Goal: Task Accomplishment & Management: Use online tool/utility

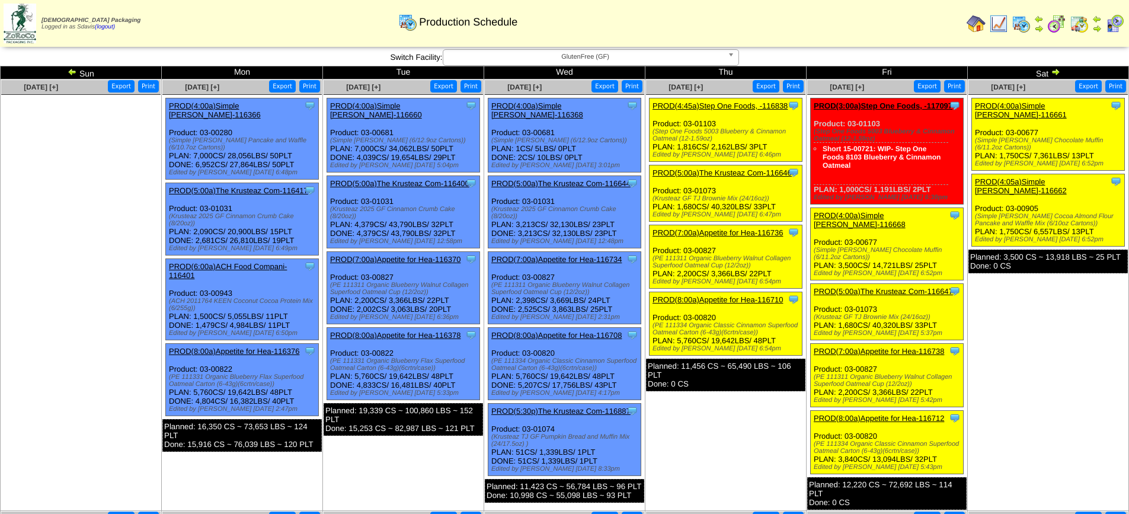
click at [1027, 103] on link "PROD(4:00a)Simple Mills-116661" at bounding box center [1021, 110] width 92 height 18
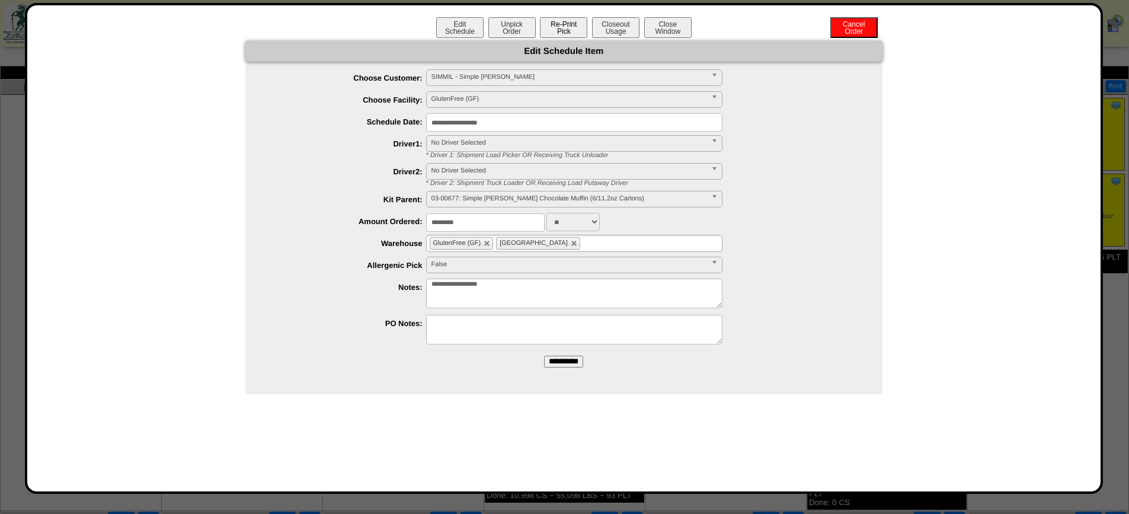
click at [564, 28] on button "Re-Print Pick" at bounding box center [563, 27] width 47 height 21
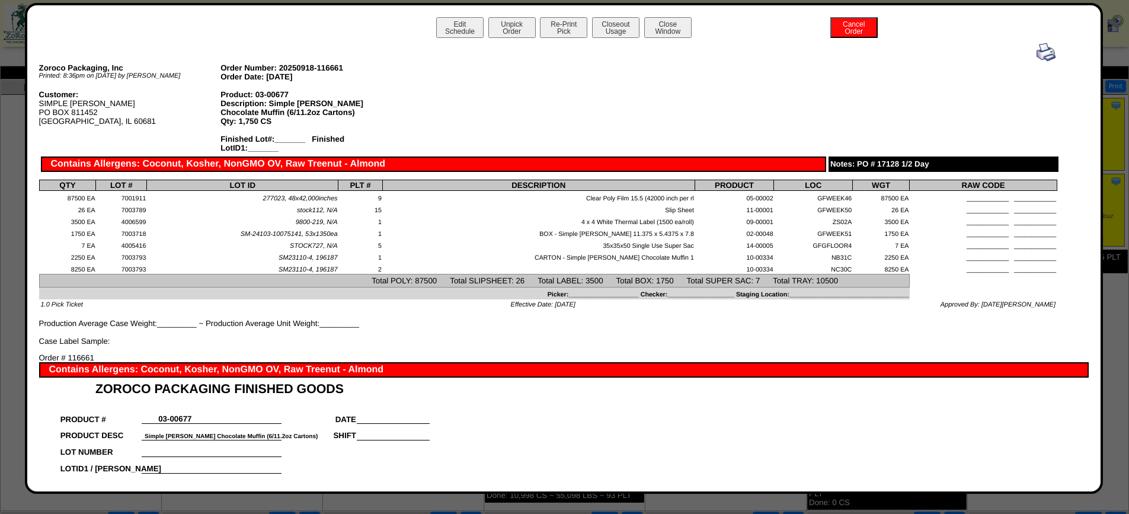
click at [1037, 52] on img at bounding box center [1046, 52] width 19 height 19
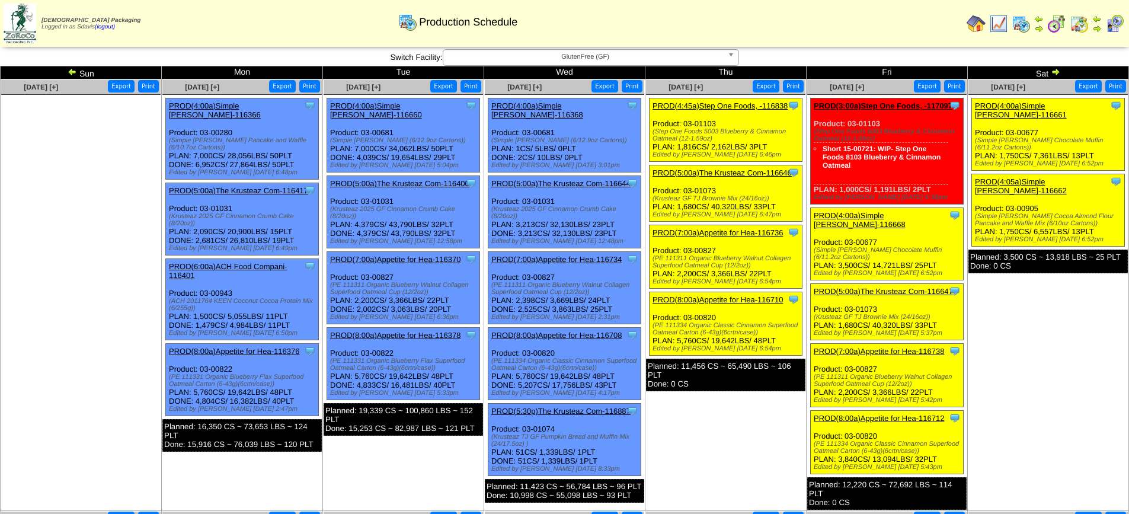
click at [1046, 177] on link "PROD(4:05a)Simple Mills-116662" at bounding box center [1021, 186] width 92 height 18
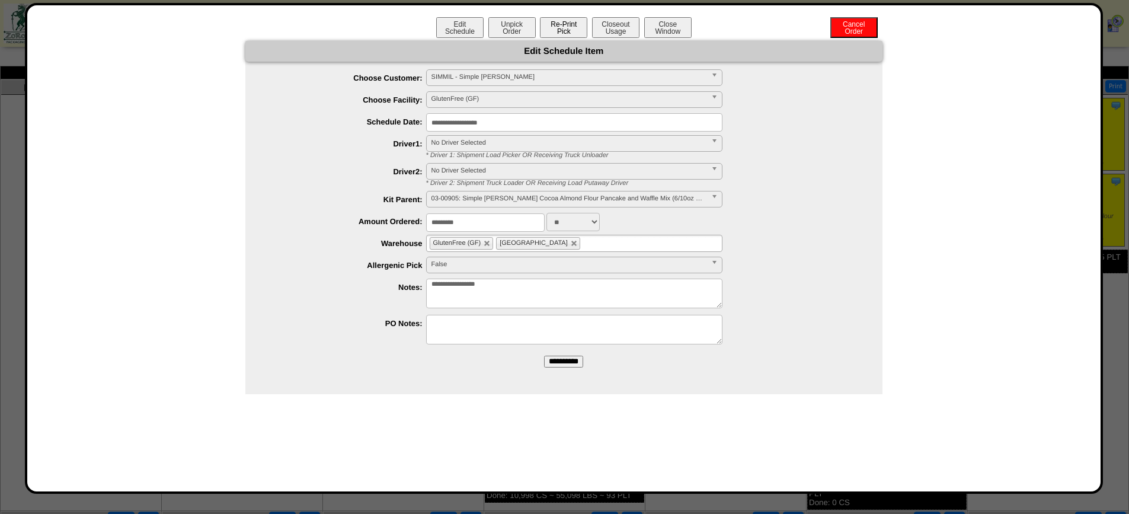
click at [571, 24] on button "Re-Print Pick" at bounding box center [563, 27] width 47 height 21
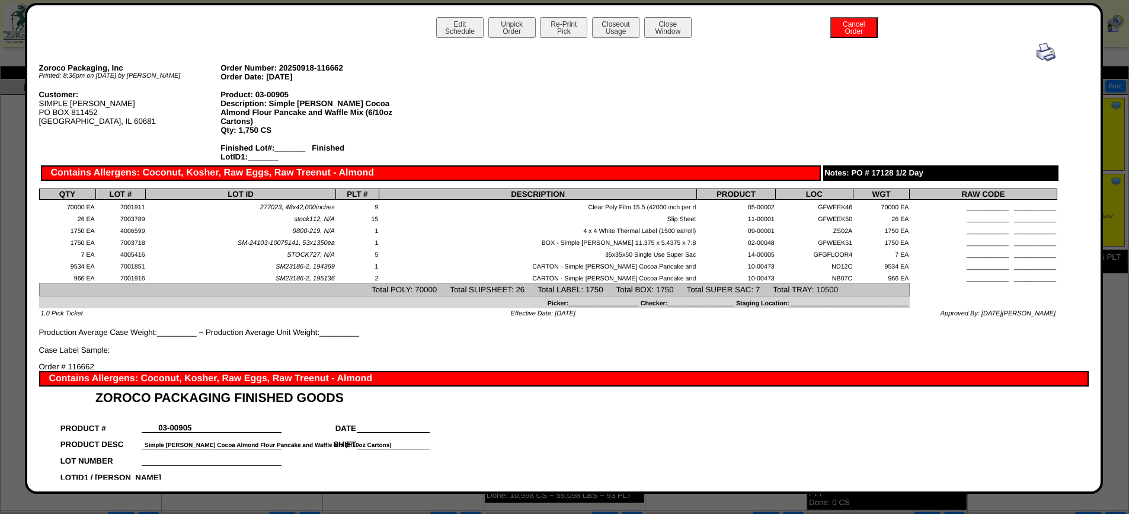
click at [1037, 48] on img at bounding box center [1046, 52] width 19 height 19
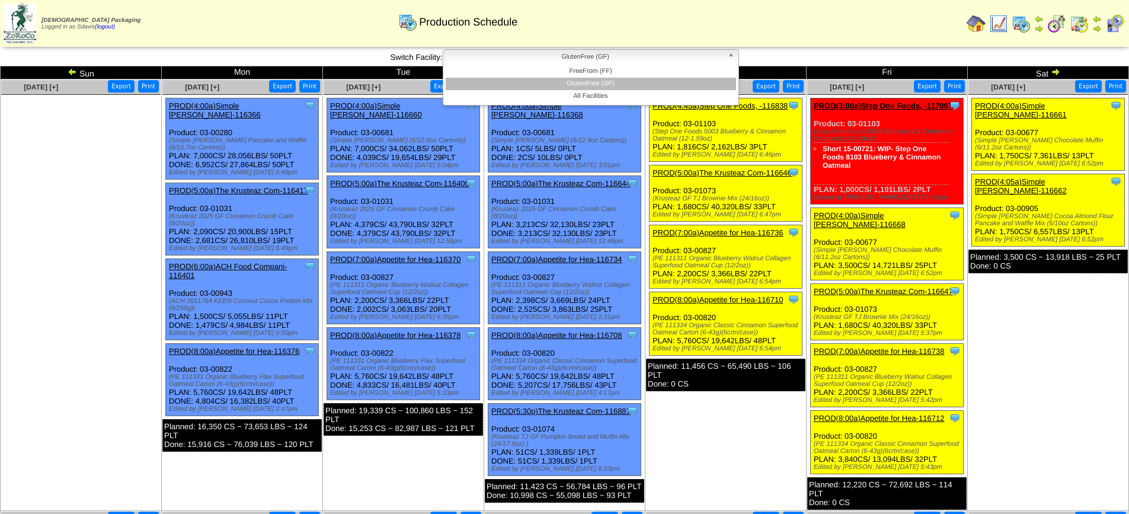
click at [641, 57] on span "GlutenFree (GF)" at bounding box center [585, 57] width 275 height 14
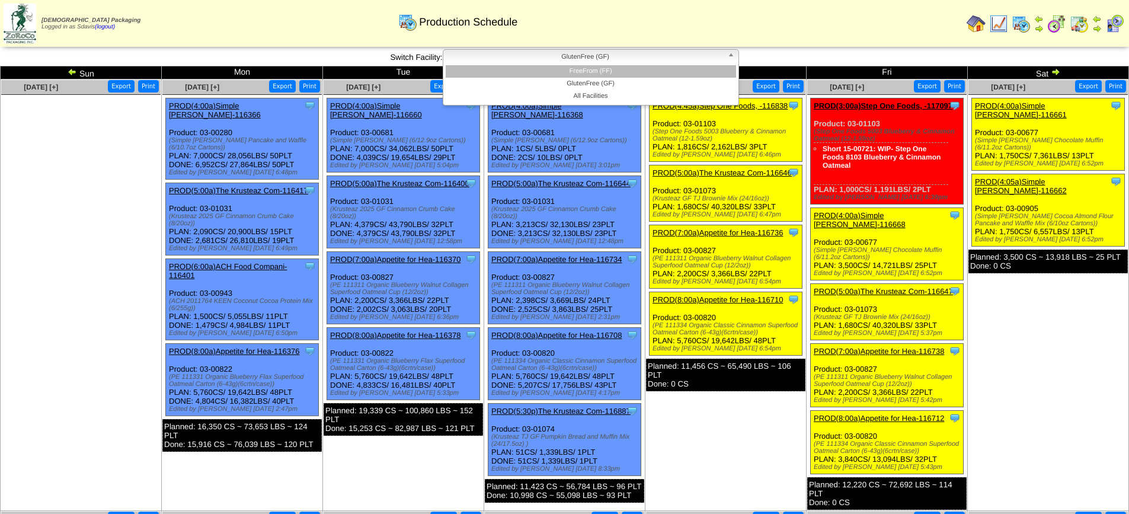
click at [599, 69] on li "FreeFrom (FF)" at bounding box center [591, 71] width 290 height 12
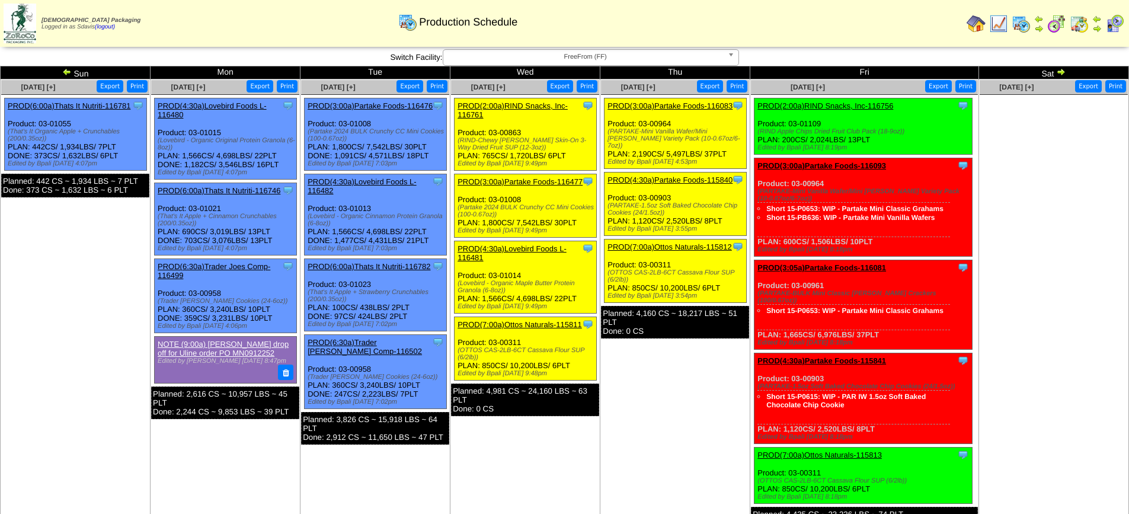
click at [515, 52] on span "FreeFrom (FF)" at bounding box center [585, 57] width 275 height 14
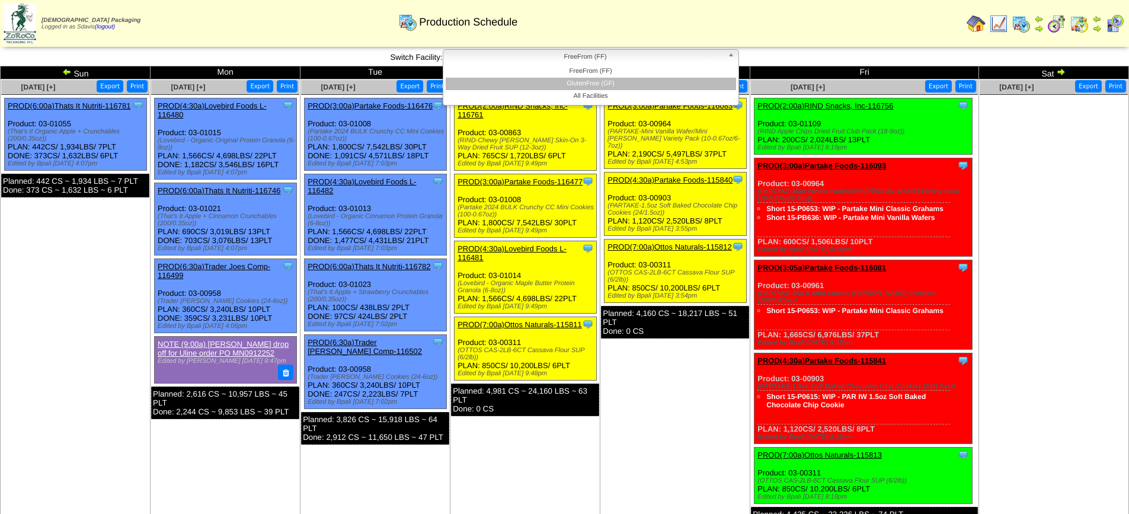
click at [524, 83] on li "GlutenFree (GF)" at bounding box center [591, 84] width 290 height 12
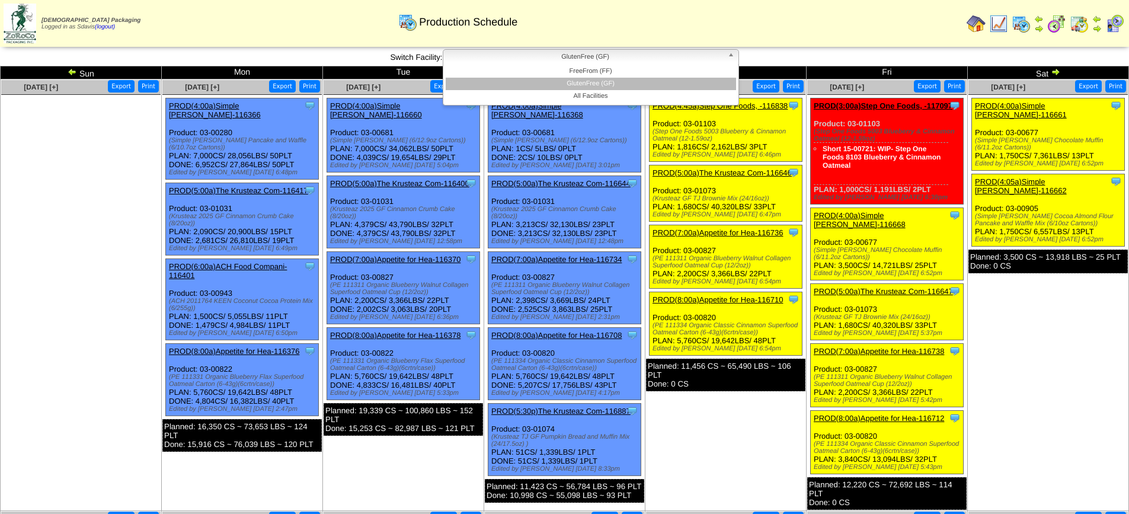
click at [654, 58] on span "GlutenFree (GF)" at bounding box center [585, 57] width 275 height 14
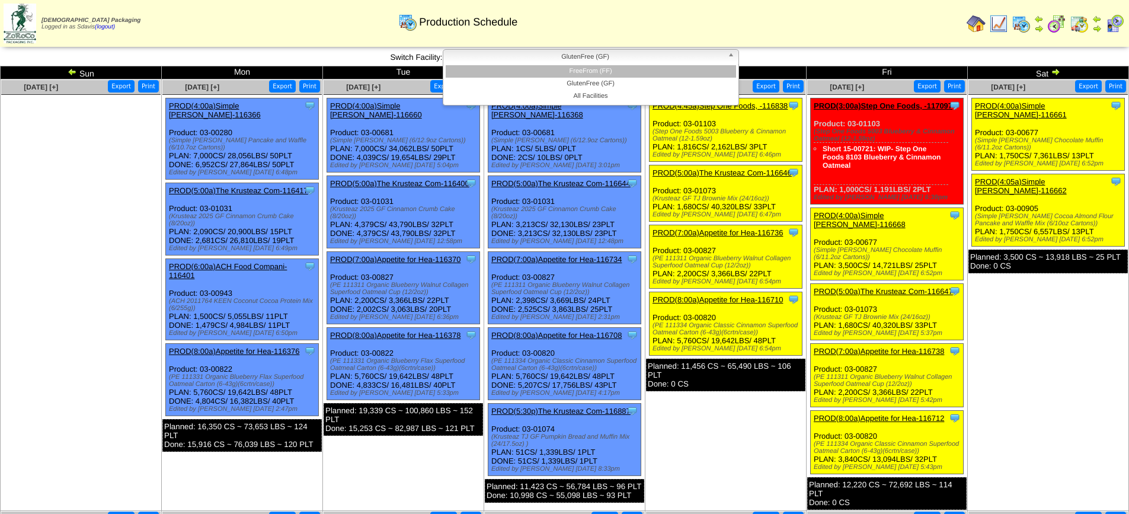
click at [599, 76] on li "FreeFrom (FF)" at bounding box center [591, 71] width 290 height 12
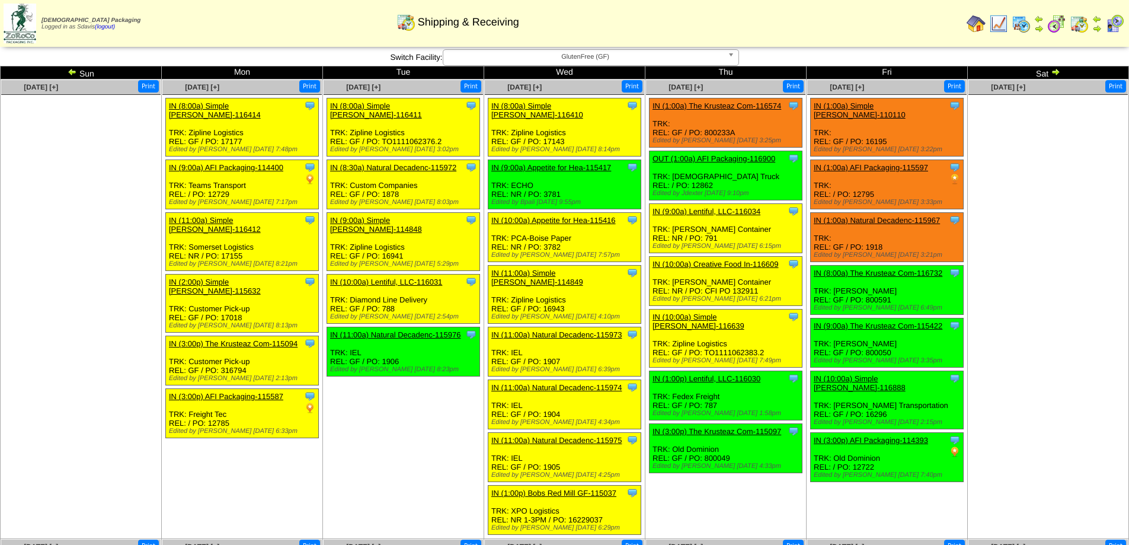
click at [503, 57] on span "GlutenFree (GF)" at bounding box center [585, 57] width 275 height 14
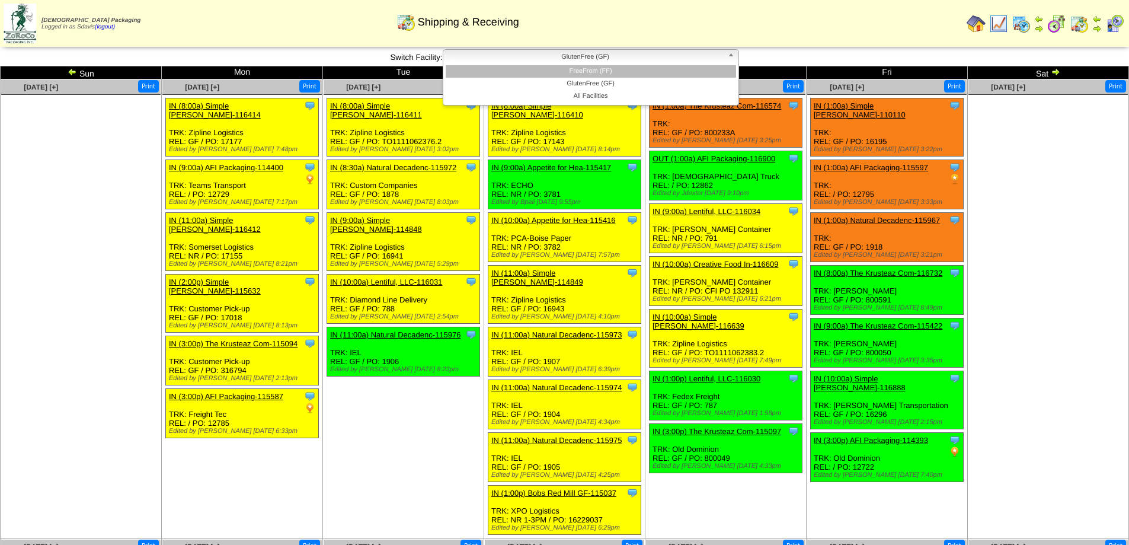
click at [522, 71] on li "FreeFrom (FF)" at bounding box center [591, 71] width 290 height 12
